Goal: Transaction & Acquisition: Purchase product/service

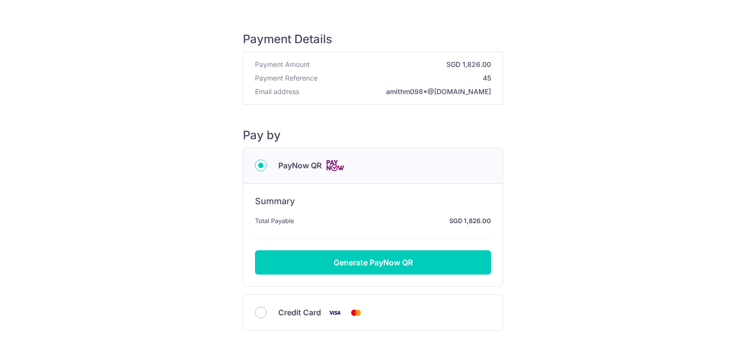
scroll to position [56, 0]
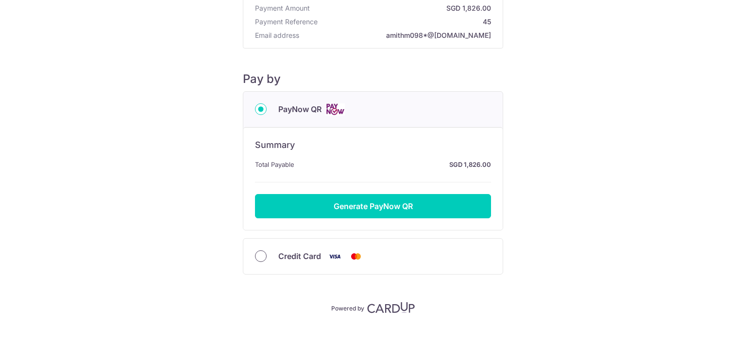
click at [258, 257] on input "Credit Card" at bounding box center [261, 257] width 12 height 12
radio input "true"
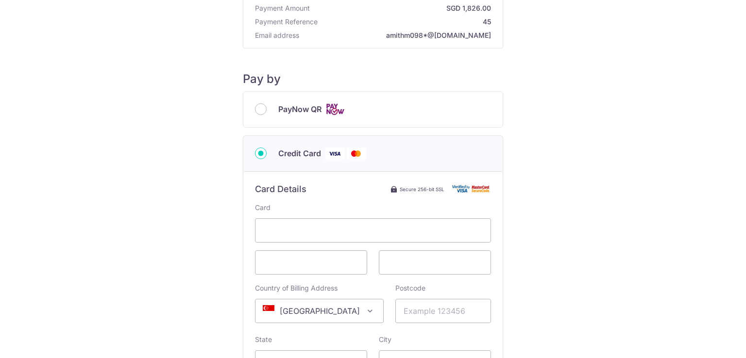
click at [261, 101] on div "PayNow QR" at bounding box center [372, 109] width 259 height 35
click at [256, 106] on input "PayNow QR" at bounding box center [261, 109] width 12 height 12
radio input "true"
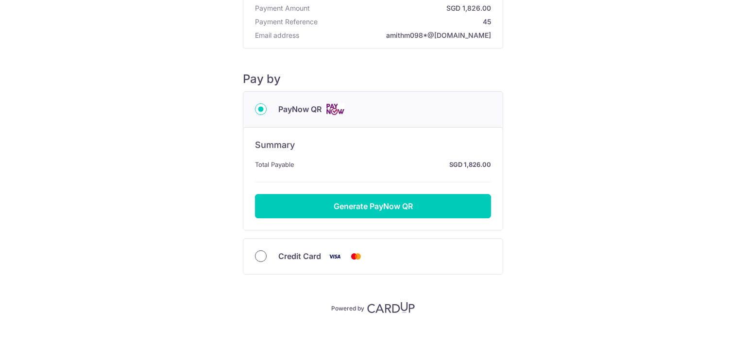
click at [259, 251] on input "Credit Card" at bounding box center [261, 257] width 12 height 12
radio input "true"
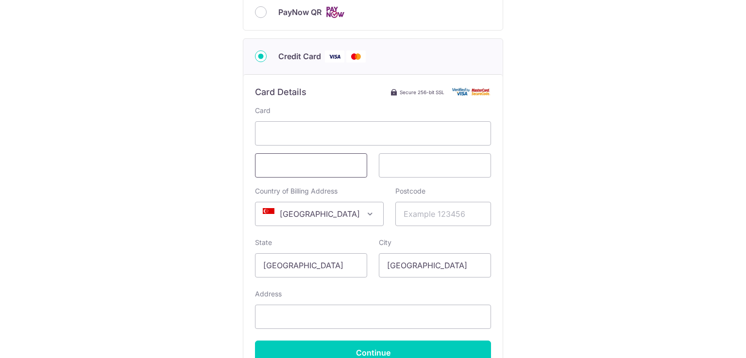
scroll to position [8, 0]
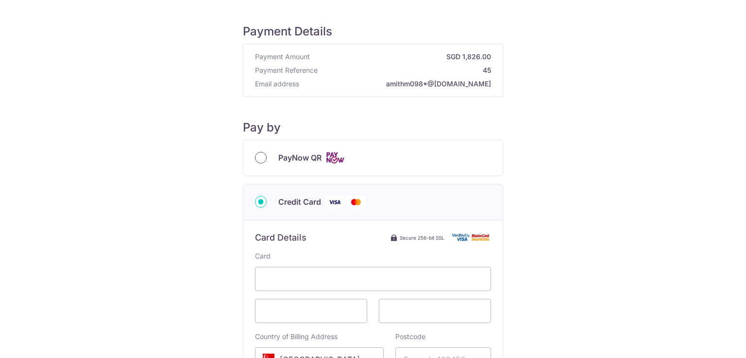
click at [263, 155] on input "PayNow QR" at bounding box center [261, 158] width 12 height 12
radio input "true"
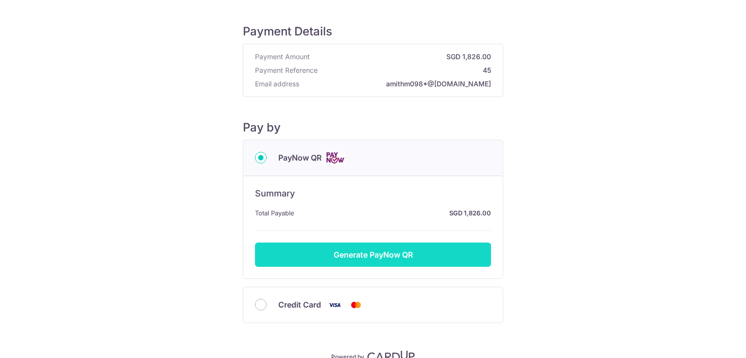
click at [368, 254] on button "Generate PayNow QR" at bounding box center [373, 255] width 236 height 24
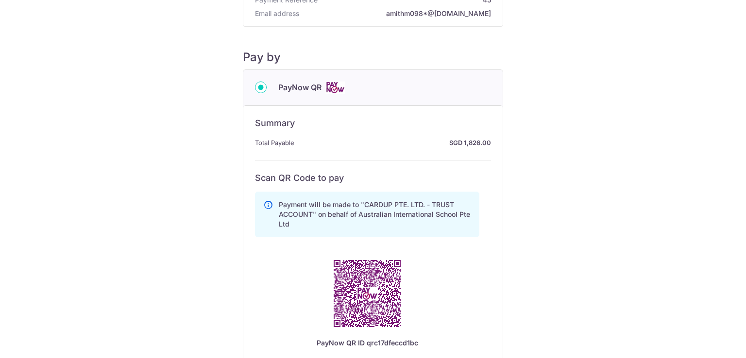
scroll to position [0, 0]
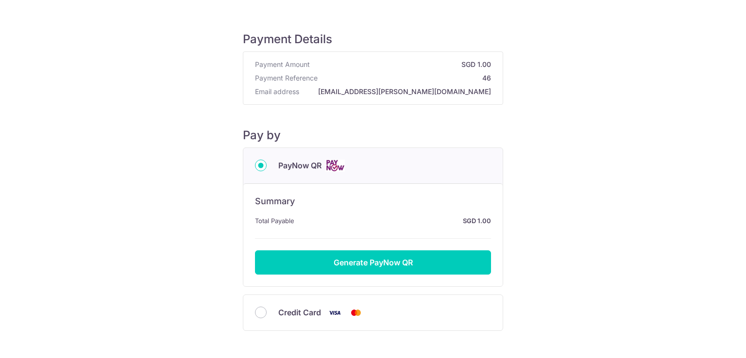
scroll to position [56, 0]
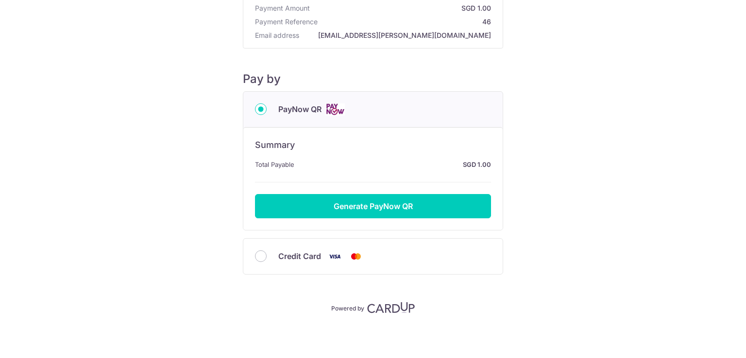
click at [259, 110] on input "PayNow QR" at bounding box center [261, 109] width 12 height 12
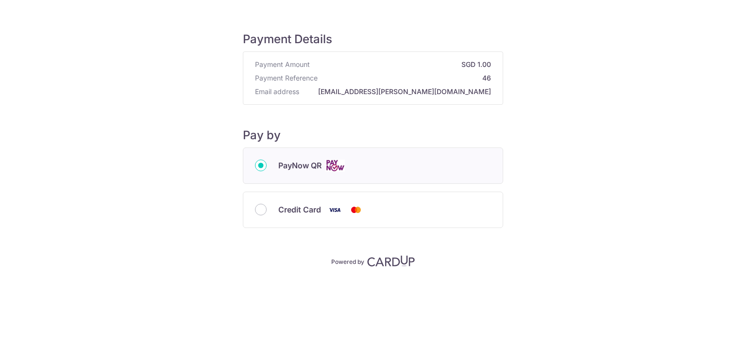
click at [264, 165] on input "PayNow QR" at bounding box center [261, 166] width 12 height 12
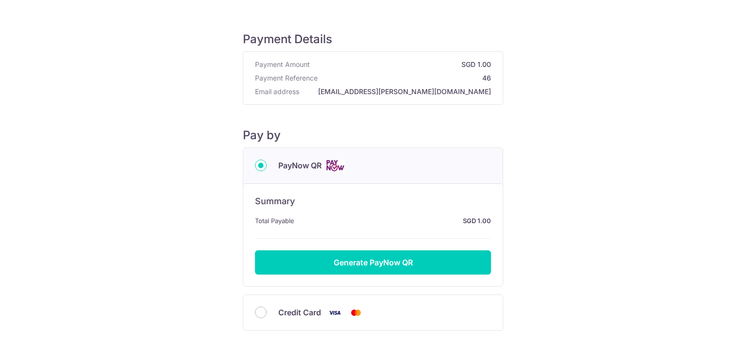
scroll to position [56, 0]
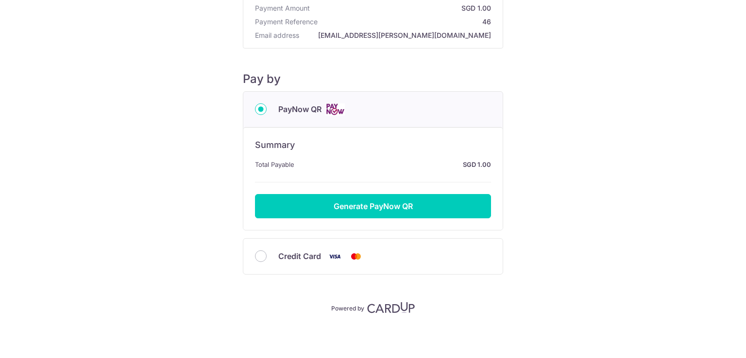
click at [255, 260] on div "Credit Card" at bounding box center [373, 257] width 236 height 12
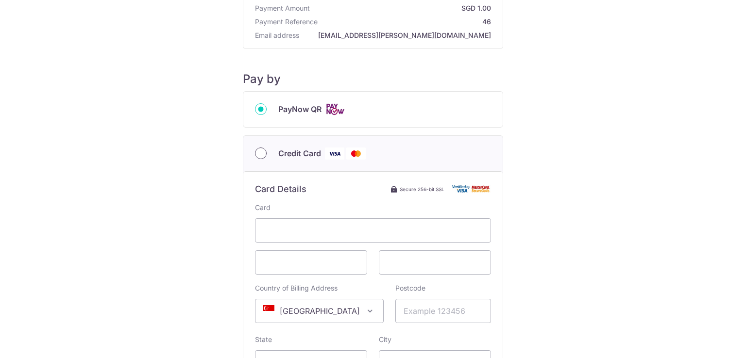
click at [260, 151] on input "Credit Card" at bounding box center [261, 154] width 12 height 12
radio input "true"
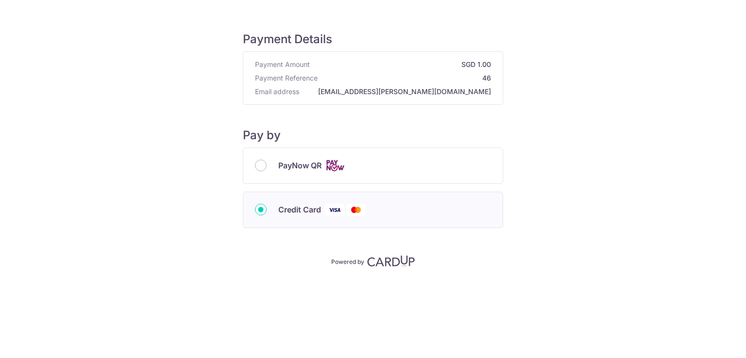
scroll to position [0, 0]
click at [339, 158] on div "PayNow QR" at bounding box center [372, 165] width 259 height 35
click at [297, 160] on span "PayNow QR" at bounding box center [299, 166] width 43 height 12
click at [267, 160] on input "PayNow QR" at bounding box center [261, 166] width 12 height 12
radio input "true"
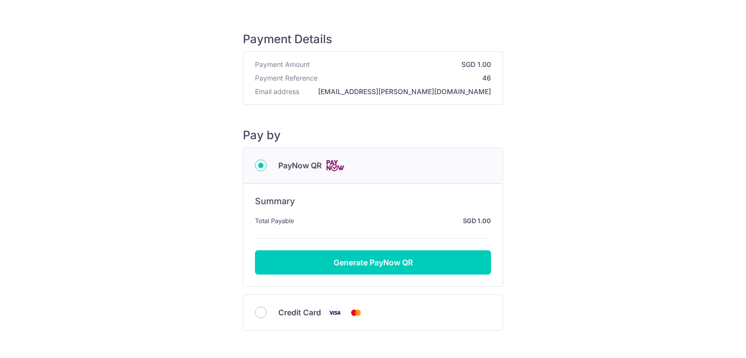
scroll to position [56, 0]
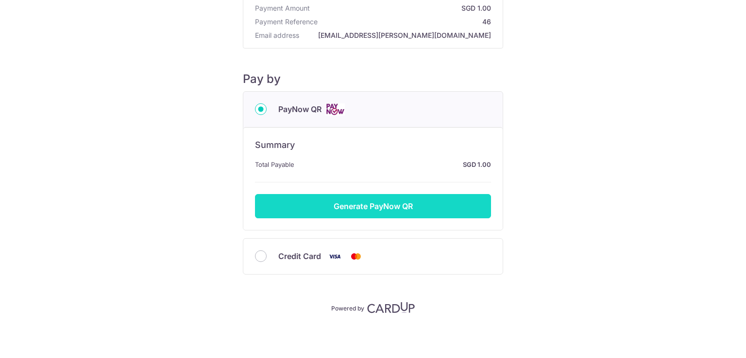
click at [373, 210] on button "Generate PayNow QR" at bounding box center [373, 206] width 236 height 24
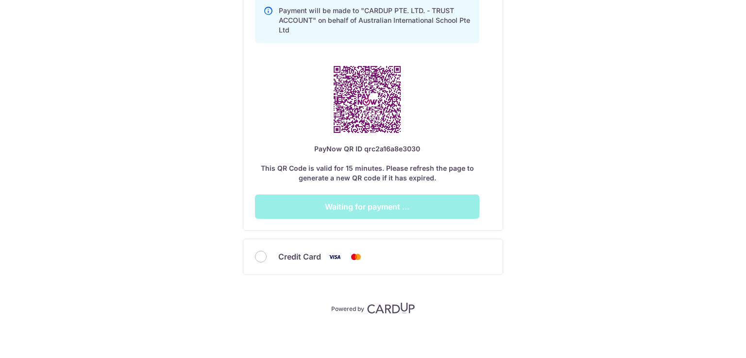
scroll to position [30, 0]
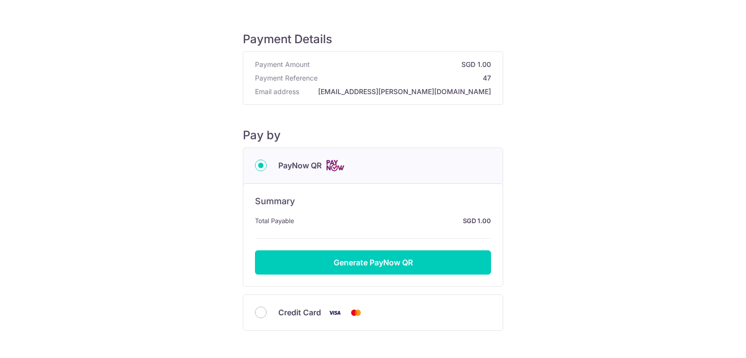
click at [371, 261] on button "Generate PayNow QR" at bounding box center [373, 263] width 236 height 24
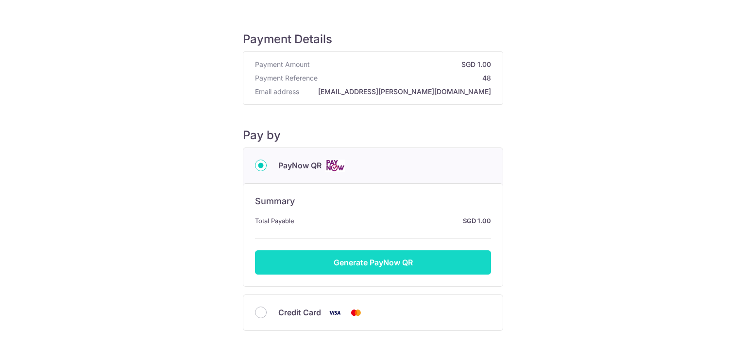
click at [384, 266] on button "Generate PayNow QR" at bounding box center [373, 263] width 236 height 24
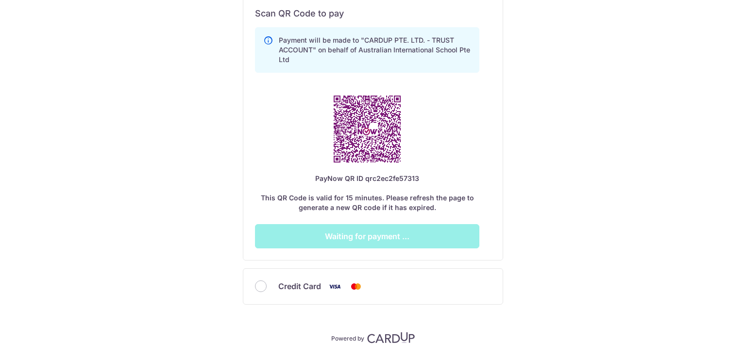
scroll to position [272, 0]
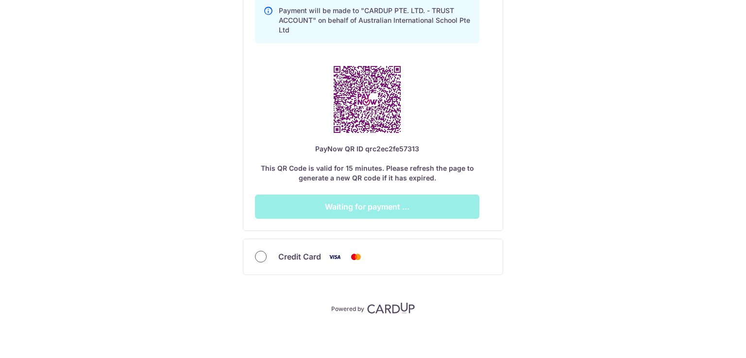
click at [258, 257] on input "Credit Card" at bounding box center [261, 257] width 12 height 12
radio input "true"
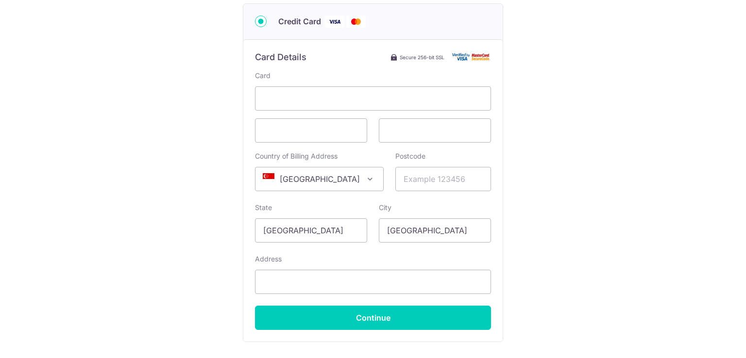
scroll to position [0, 0]
